Goal: Navigation & Orientation: Go to known website

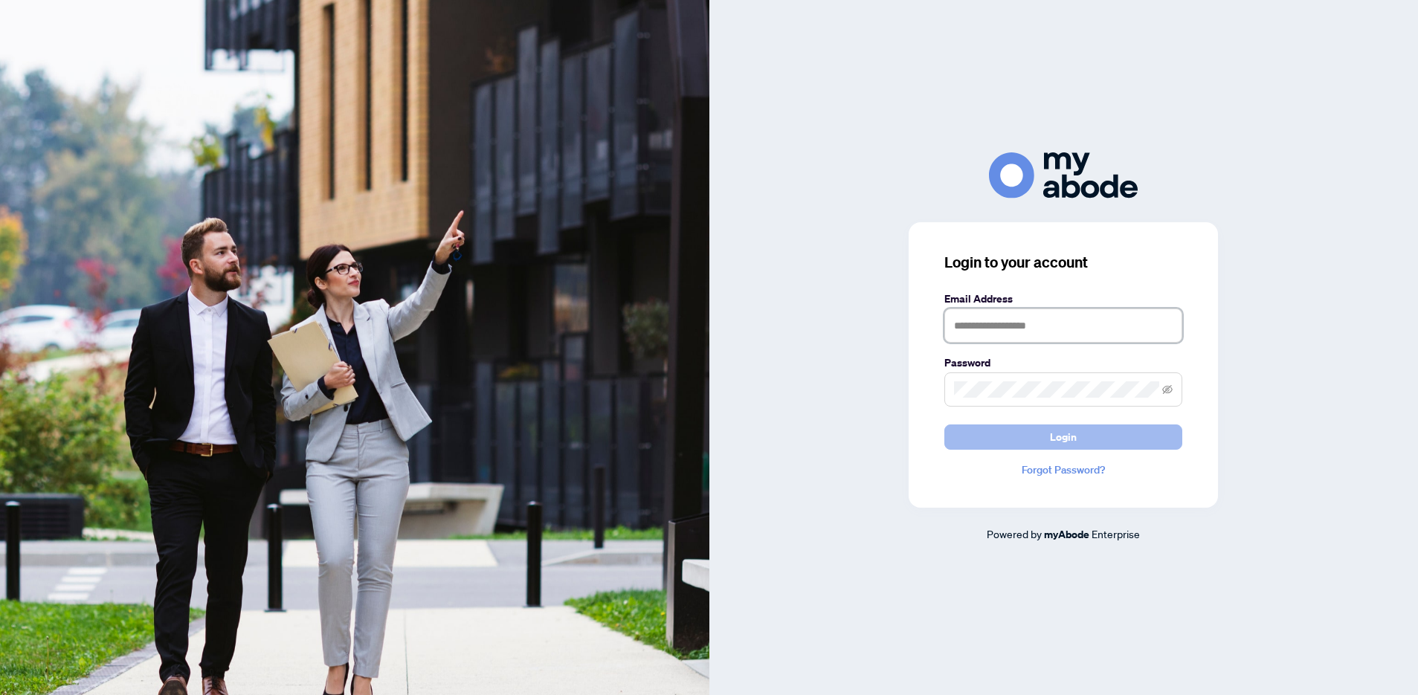
type input "**********"
click at [1008, 445] on button "Login" at bounding box center [1063, 437] width 238 height 25
